Goal: Find specific page/section

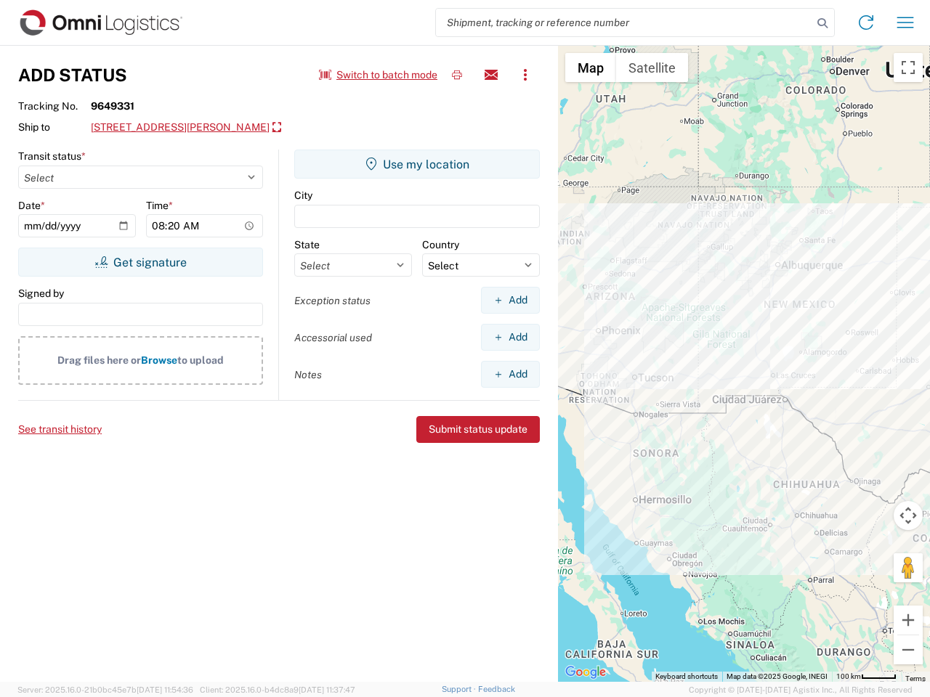
click at [624, 23] on input "search" at bounding box center [624, 23] width 376 height 28
click at [822, 23] on icon at bounding box center [822, 23] width 20 height 20
click at [866, 23] on icon at bounding box center [865, 22] width 23 height 23
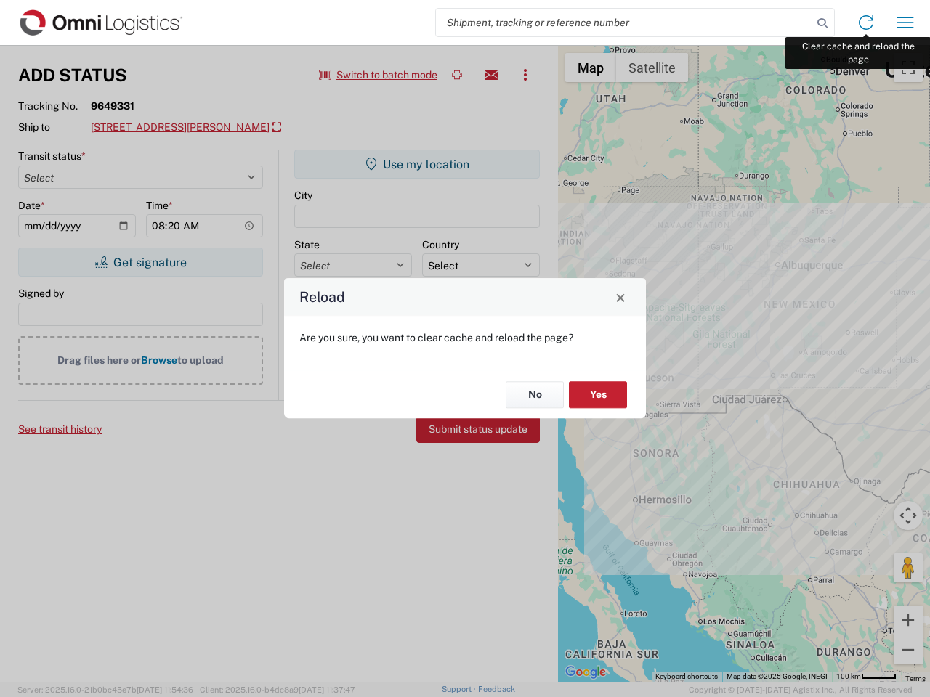
click at [905, 23] on div "Reload Are you sure, you want to clear cache and reload the page? No Yes" at bounding box center [465, 348] width 930 height 697
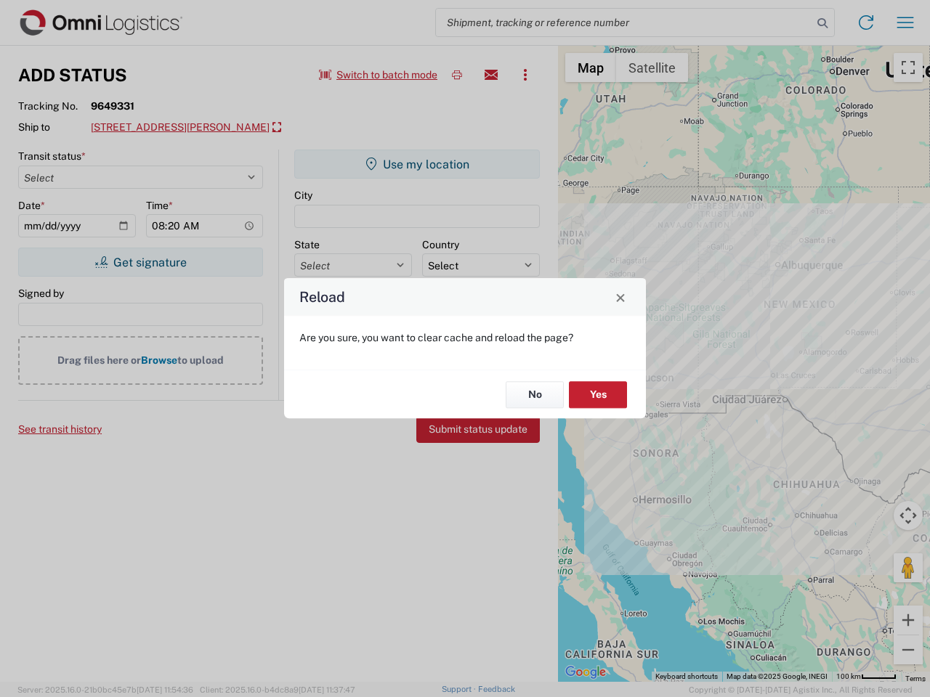
click at [378, 75] on div "Reload Are you sure, you want to clear cache and reload the page? No Yes" at bounding box center [465, 348] width 930 height 697
click at [457, 75] on div "Reload Are you sure, you want to clear cache and reload the page? No Yes" at bounding box center [465, 348] width 930 height 697
click at [491, 75] on div "Reload Are you sure, you want to clear cache and reload the page? No Yes" at bounding box center [465, 348] width 930 height 697
click at [525, 75] on div "Reload Are you sure, you want to clear cache and reload the page? No Yes" at bounding box center [465, 348] width 930 height 697
click at [196, 128] on div "Reload Are you sure, you want to clear cache and reload the page? No Yes" at bounding box center [465, 348] width 930 height 697
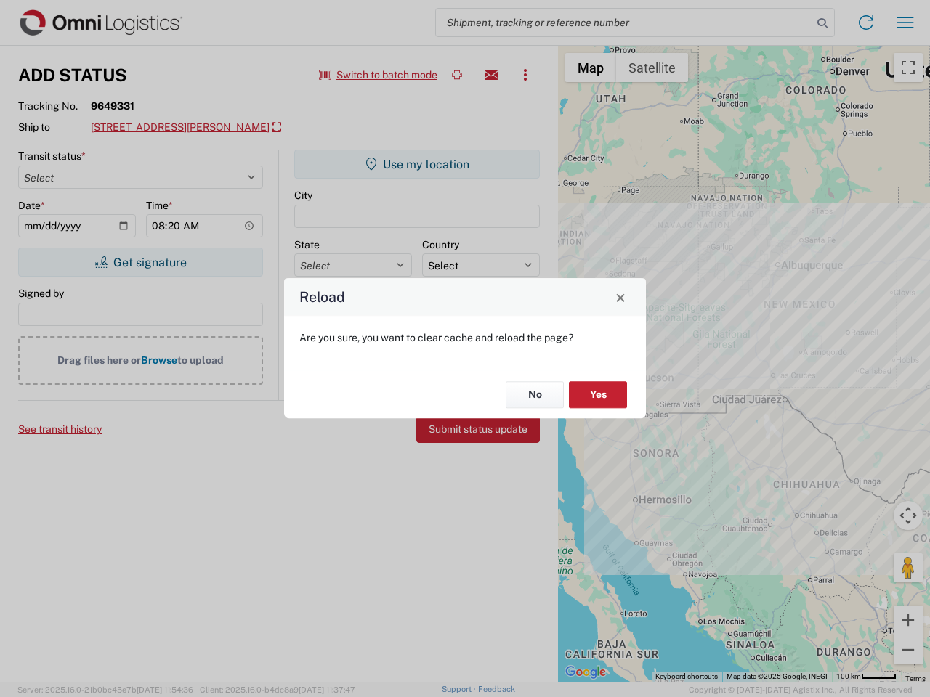
click at [140, 262] on div "Reload Are you sure, you want to clear cache and reload the page? No Yes" at bounding box center [465, 348] width 930 height 697
